Goal: Task Accomplishment & Management: Manage account settings

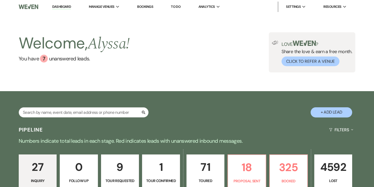
click at [142, 8] on link "Bookings" at bounding box center [145, 6] width 16 height 4
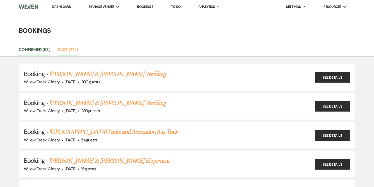
click at [75, 50] on link "Past (272)" at bounding box center [68, 51] width 20 height 10
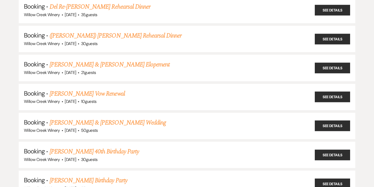
scroll to position [6765, 0]
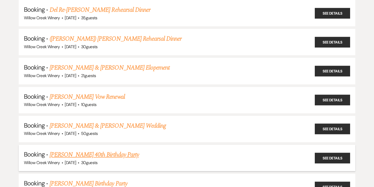
click at [98, 150] on link "[PERSON_NAME] 40th Birthday Party" at bounding box center [94, 154] width 89 height 9
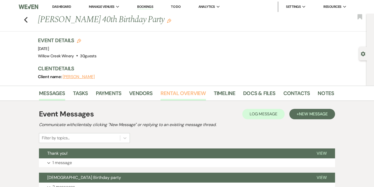
click at [193, 97] on link "Rental Overview" at bounding box center [183, 94] width 45 height 11
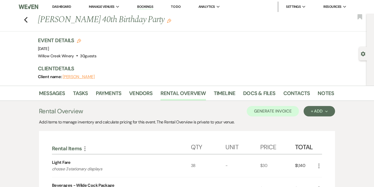
click at [30, 18] on div "Previous [PERSON_NAME] 40th Birthday Party Edit Bookmark" at bounding box center [181, 23] width 369 height 18
click at [25, 18] on icon "Previous" at bounding box center [26, 20] width 4 height 6
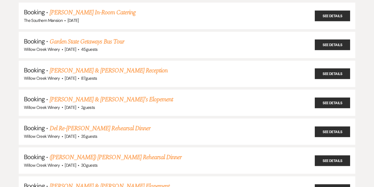
scroll to position [6645, 0]
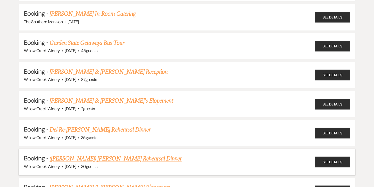
click at [110, 154] on link "([PERSON_NAME]) [PERSON_NAME] Rehearsal Dinner" at bounding box center [116, 158] width 132 height 9
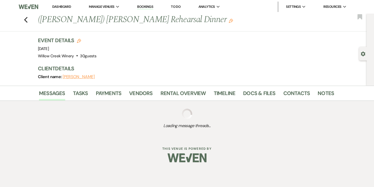
click at [186, 87] on div "Messages Tasks Payments Vendors Rental Overview Timeline Docs & Files Contacts …" at bounding box center [187, 92] width 374 height 15
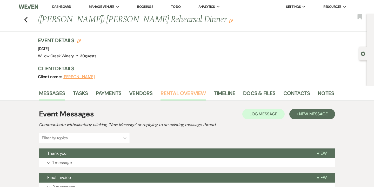
click at [185, 95] on link "Rental Overview" at bounding box center [183, 94] width 45 height 11
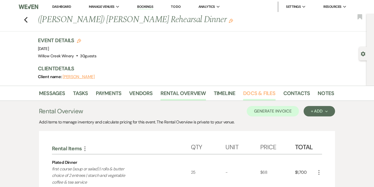
click at [259, 92] on link "Docs & Files" at bounding box center [259, 94] width 32 height 11
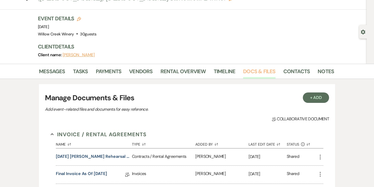
scroll to position [82, 0]
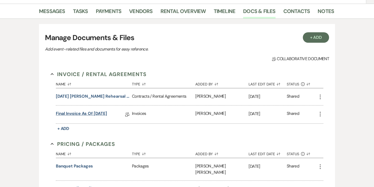
click at [95, 115] on link "Final Invoice as of [DATE]" at bounding box center [81, 114] width 51 height 8
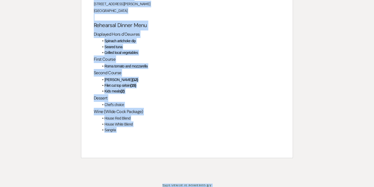
scroll to position [638, 0]
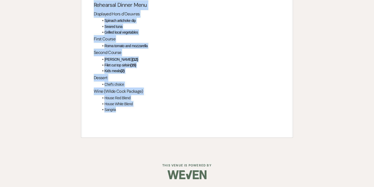
drag, startPoint x: 94, startPoint y: 65, endPoint x: 148, endPoint y: 127, distance: 81.5
click at [148, 127] on div "Payment Please make payment in the amount of $4,267.09 to "Willow Creek Winery"…" at bounding box center [186, 36] width 211 height 202
copy div "Payment Please make payment in the amount of $4,267.09 to "Willow Creek Winery"…"
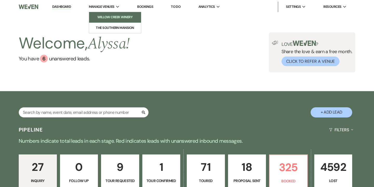
click at [105, 17] on li "Willow Creek Winery" at bounding box center [115, 17] width 47 height 5
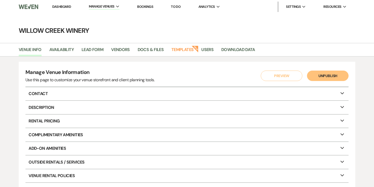
click at [143, 8] on link "Bookings" at bounding box center [145, 6] width 16 height 4
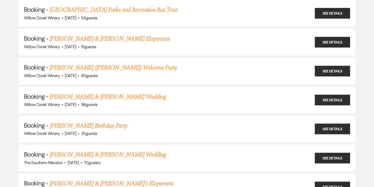
scroll to position [133, 0]
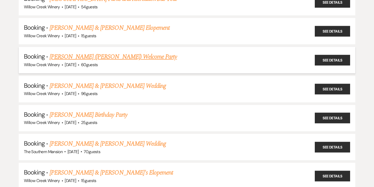
click at [142, 55] on link "[PERSON_NAME] ([PERSON_NAME]) Welcome Party" at bounding box center [114, 56] width 128 height 9
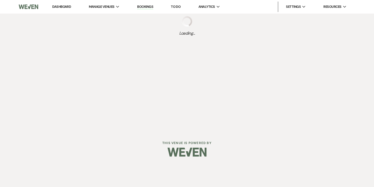
select select "14"
select select "11"
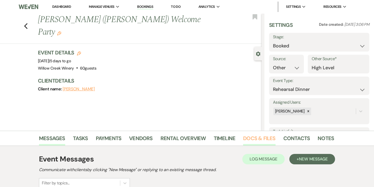
click at [245, 136] on link "Docs & Files" at bounding box center [259, 139] width 32 height 11
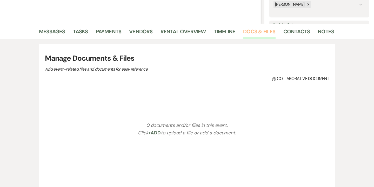
scroll to position [161, 0]
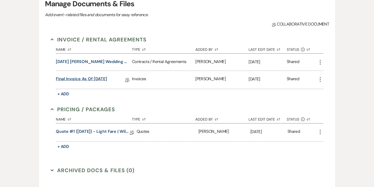
click at [95, 78] on link "Final Invoice as of 10-1-2025" at bounding box center [81, 80] width 51 height 8
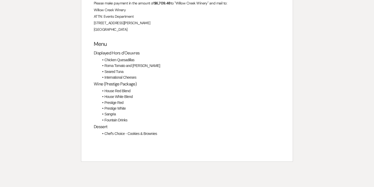
scroll to position [554, 0]
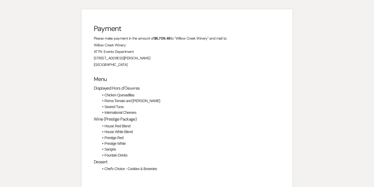
click at [127, 155] on li "Fountain Drinks" at bounding box center [189, 155] width 181 height 6
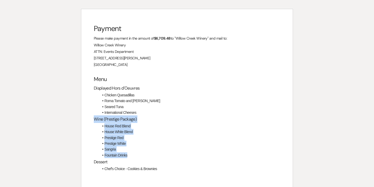
drag, startPoint x: 95, startPoint y: 118, endPoint x: 130, endPoint y: 154, distance: 50.3
click at [130, 154] on div "Payment Please make payment in the amount of $6,709.48 to "Willow Creek Winery"…" at bounding box center [186, 102] width 211 height 187
copy div "Wine (Prestige Package) House Red Blend House White Blend Prestige Red Prestige…"
